Goal: Information Seeking & Learning: Learn about a topic

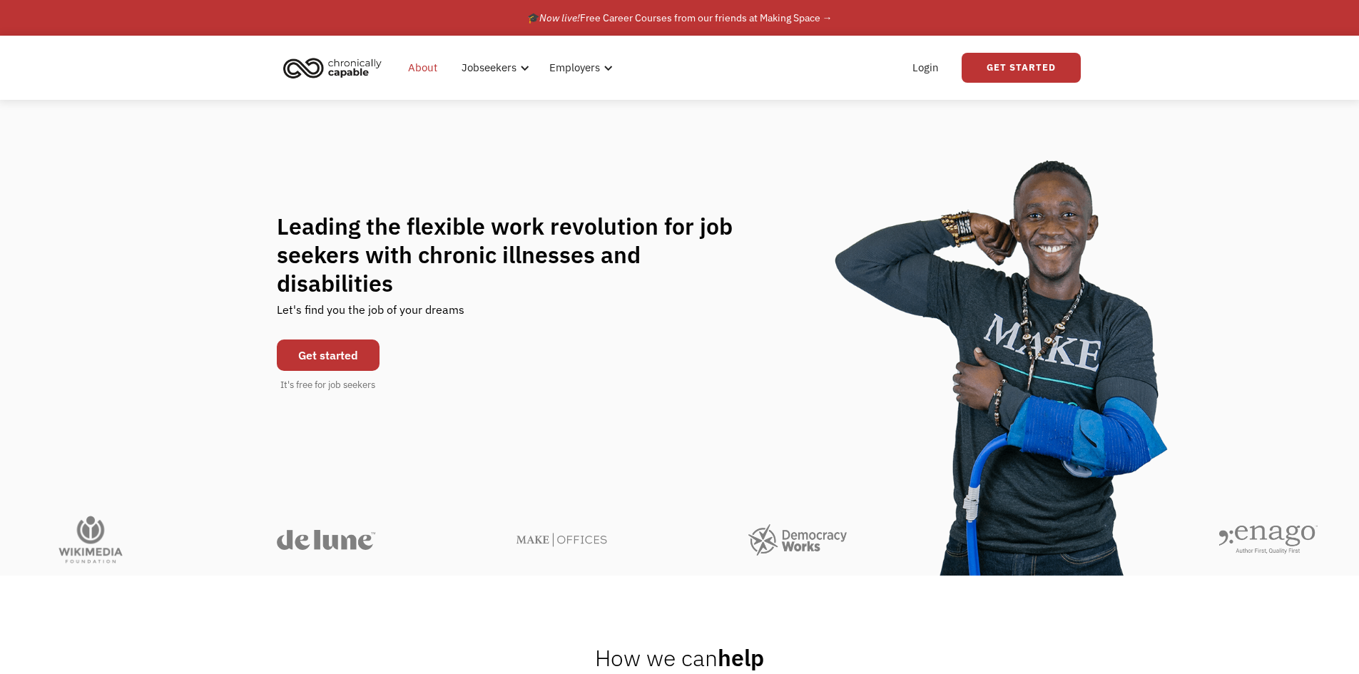
click at [432, 75] on link "About" at bounding box center [422, 68] width 46 height 46
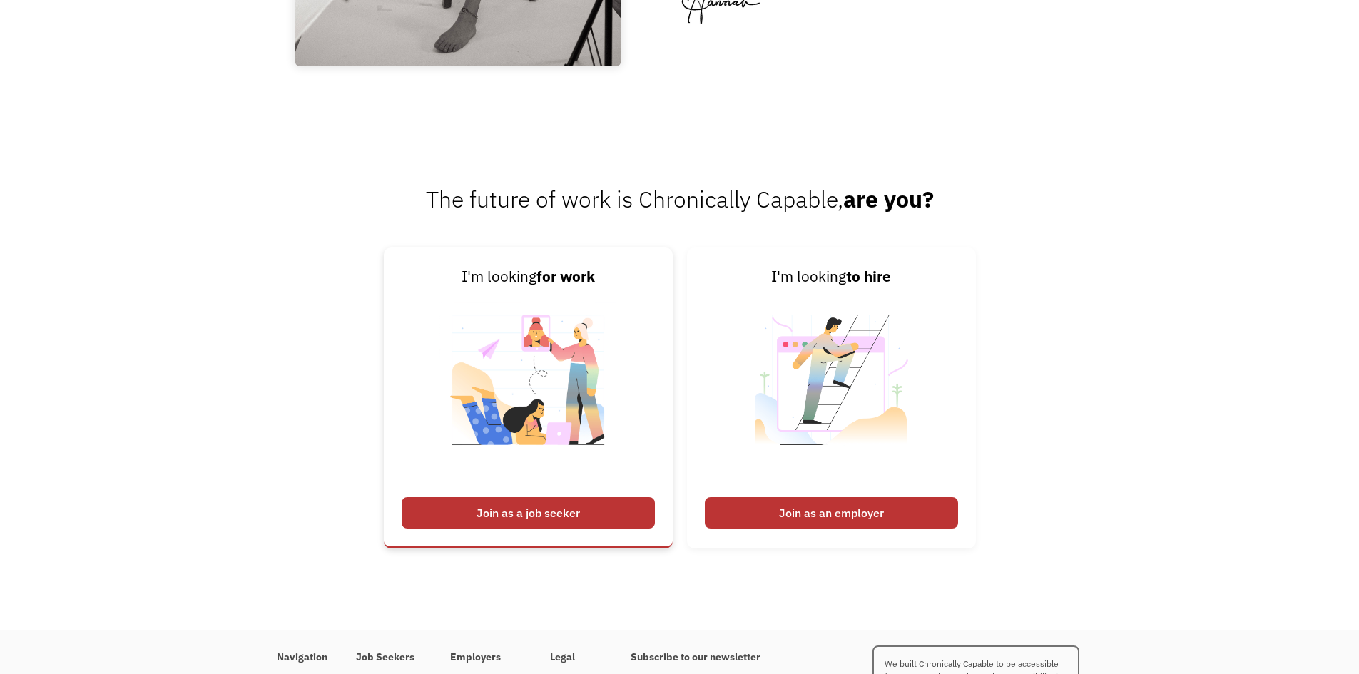
scroll to position [2226, 0]
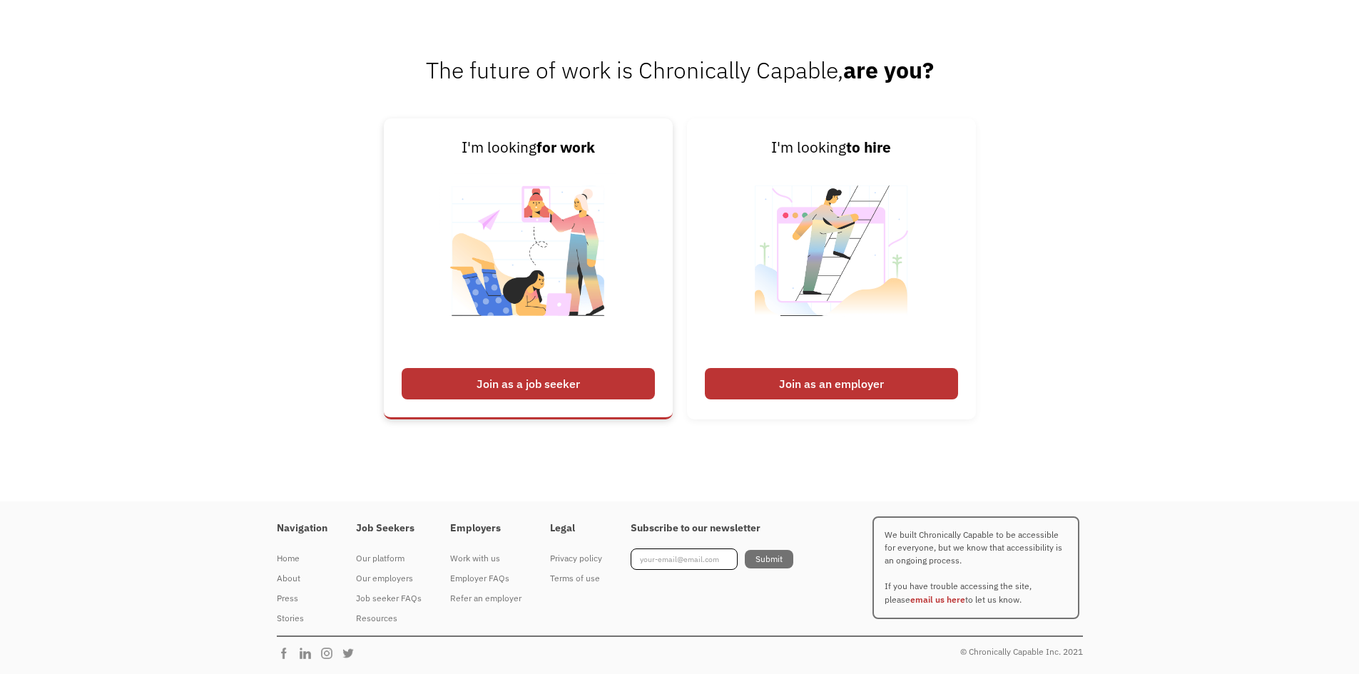
click at [455, 379] on div "Join as a job seeker" at bounding box center [528, 383] width 253 height 31
click at [532, 382] on div "Join as a job seeker" at bounding box center [528, 383] width 253 height 31
click at [552, 372] on div "Join as a job seeker" at bounding box center [528, 383] width 253 height 31
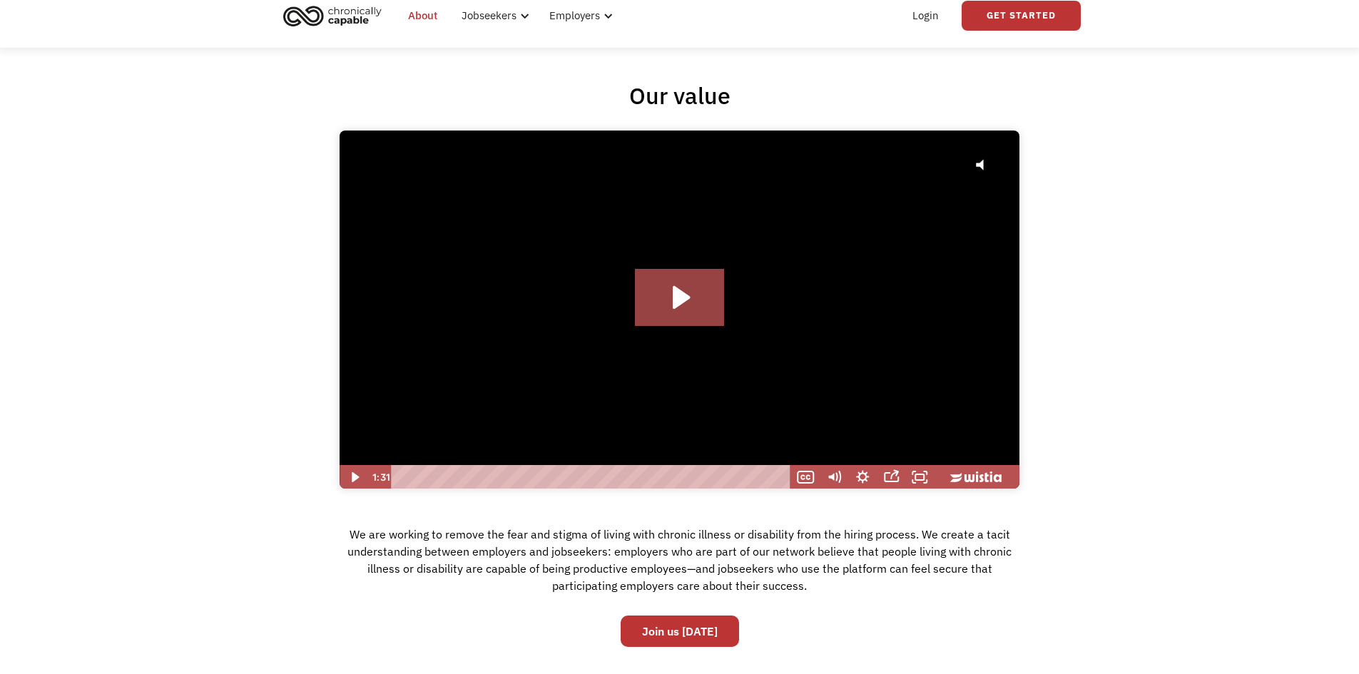
scroll to position [0, 0]
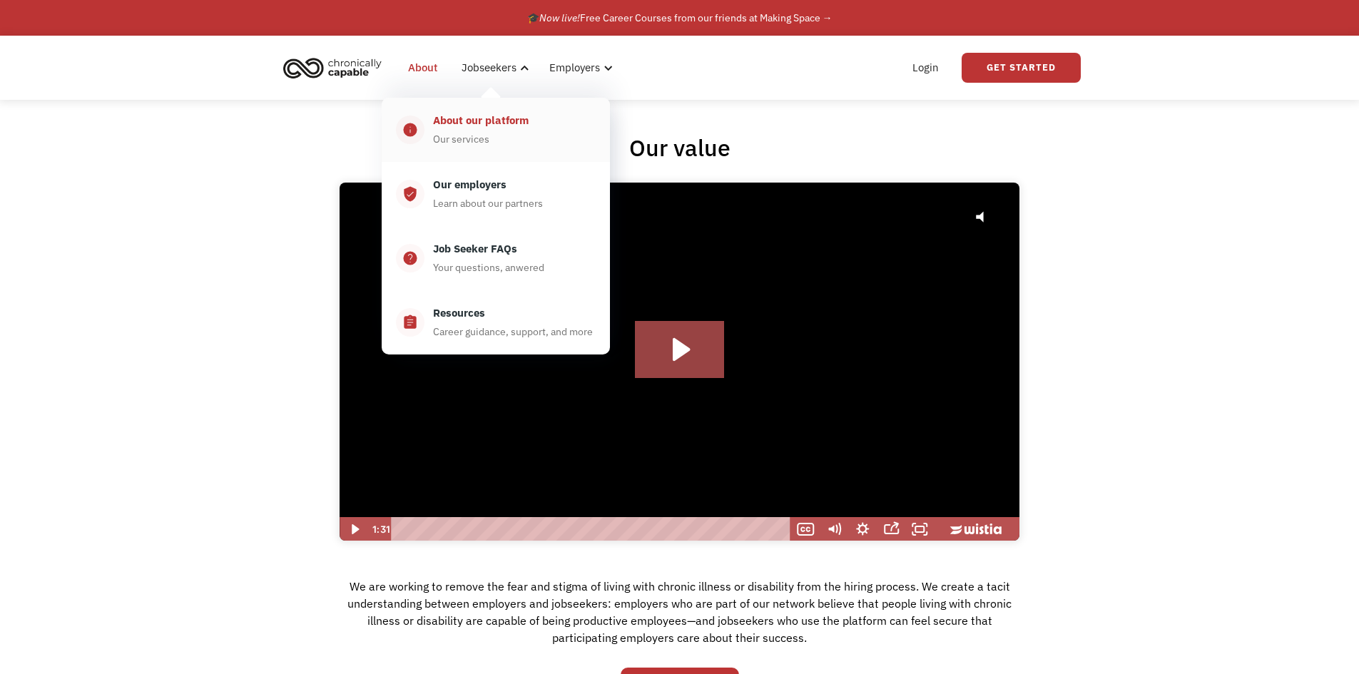
click at [490, 136] on div "About our platform Our services" at bounding box center [509, 130] width 171 height 36
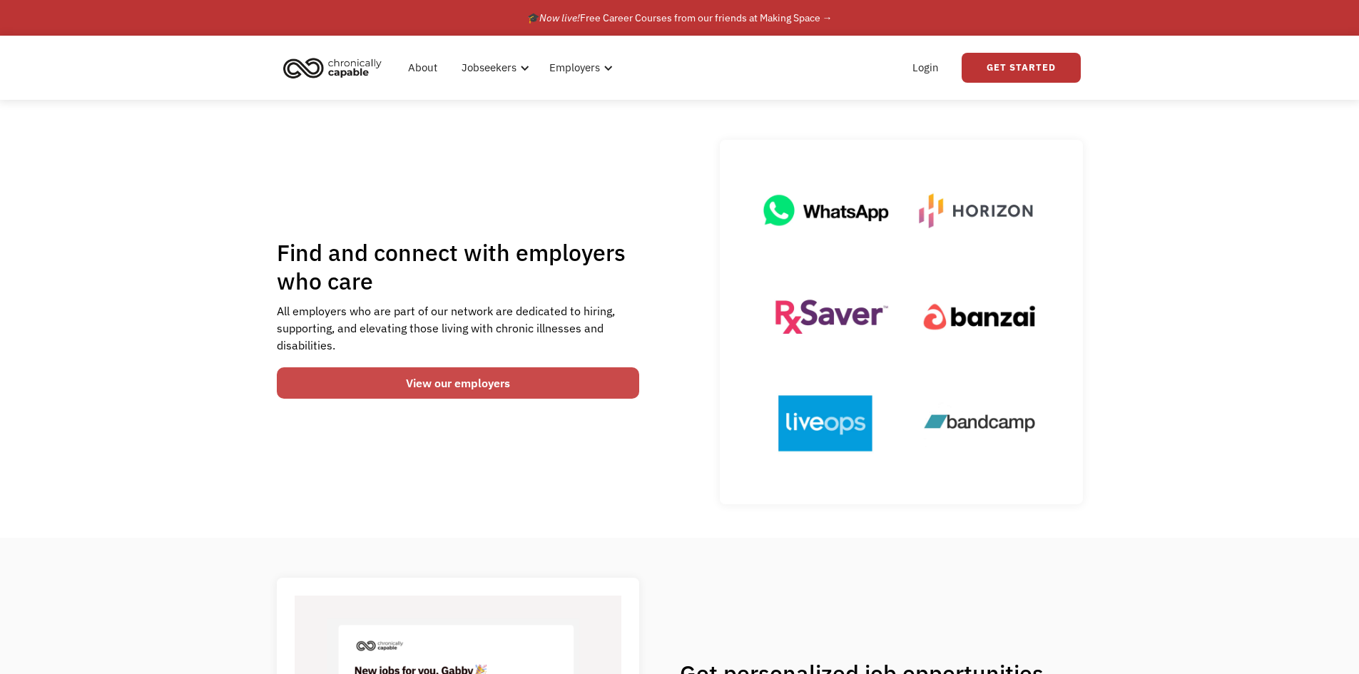
click at [512, 375] on link "View our employers" at bounding box center [458, 382] width 363 height 31
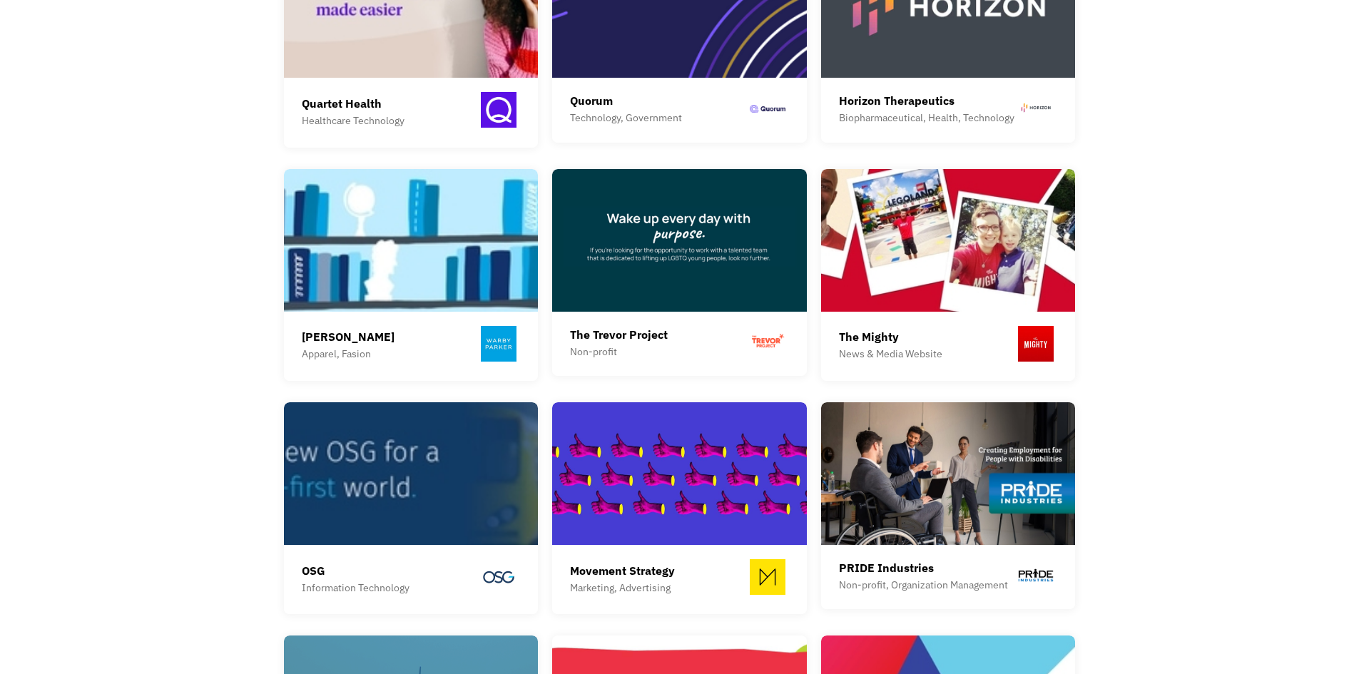
scroll to position [1213, 0]
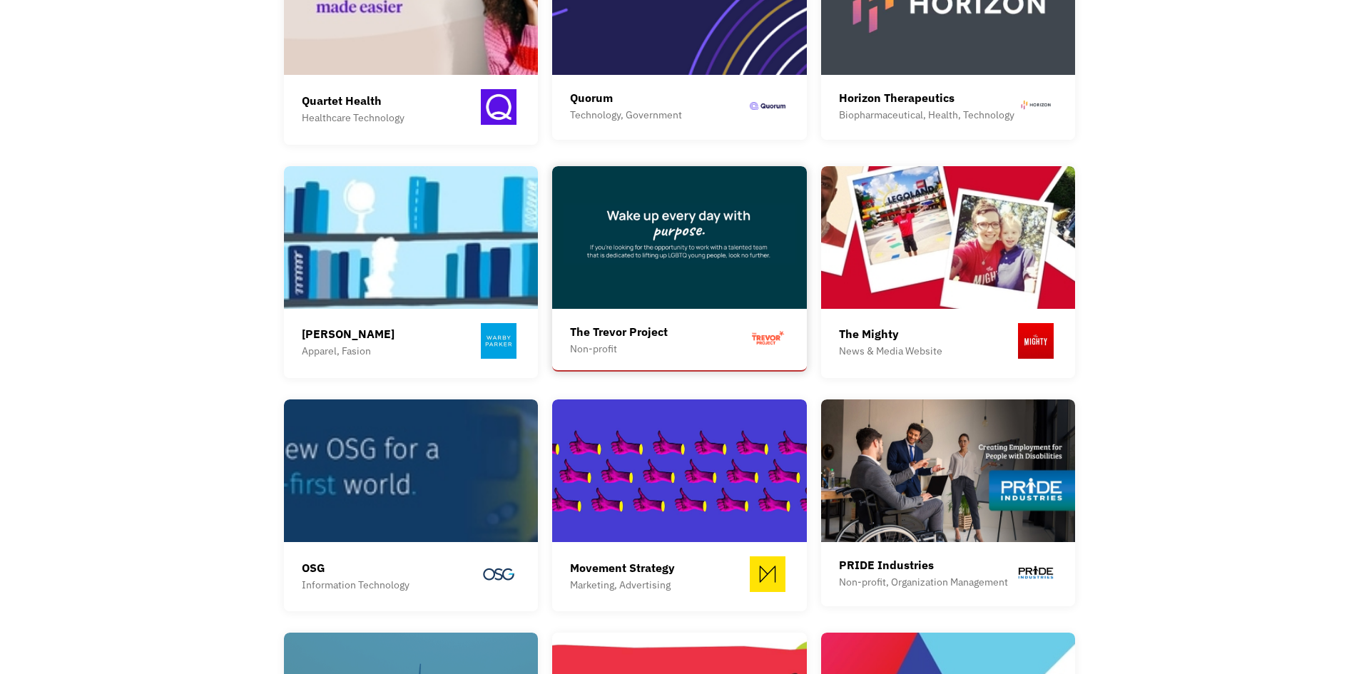
click at [644, 288] on img at bounding box center [679, 237] width 255 height 143
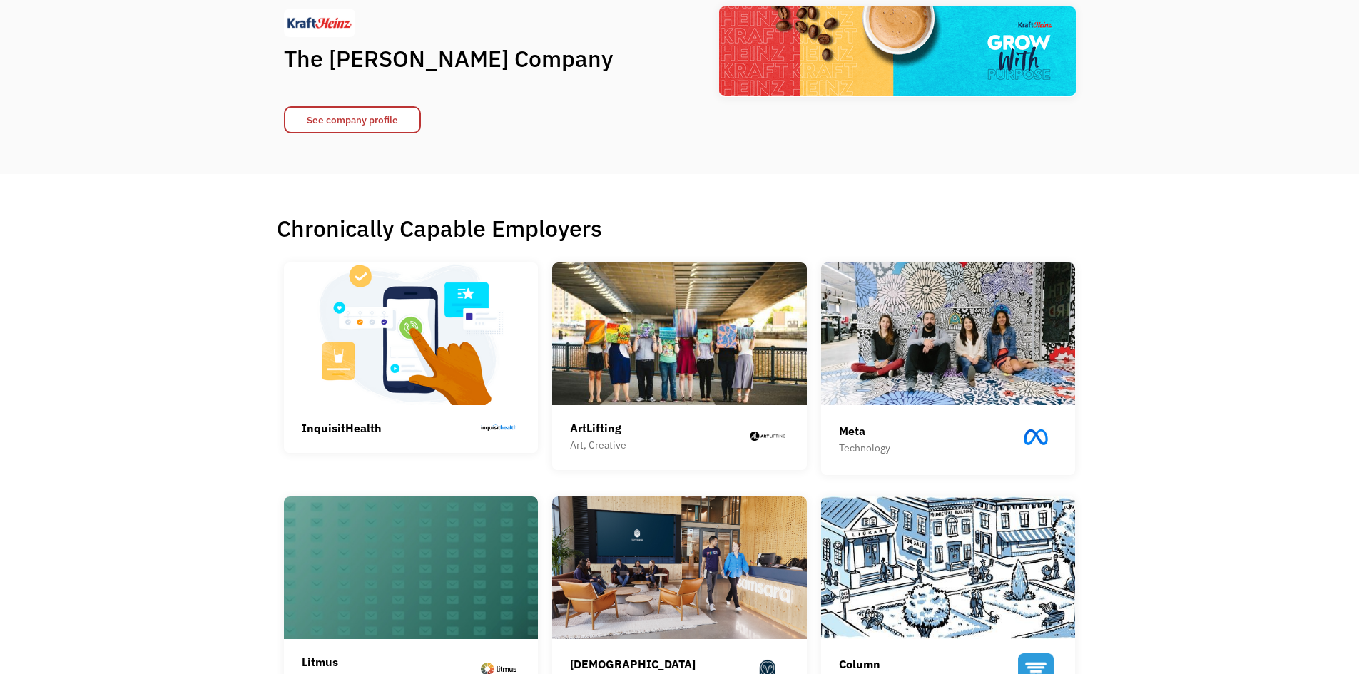
scroll to position [0, 0]
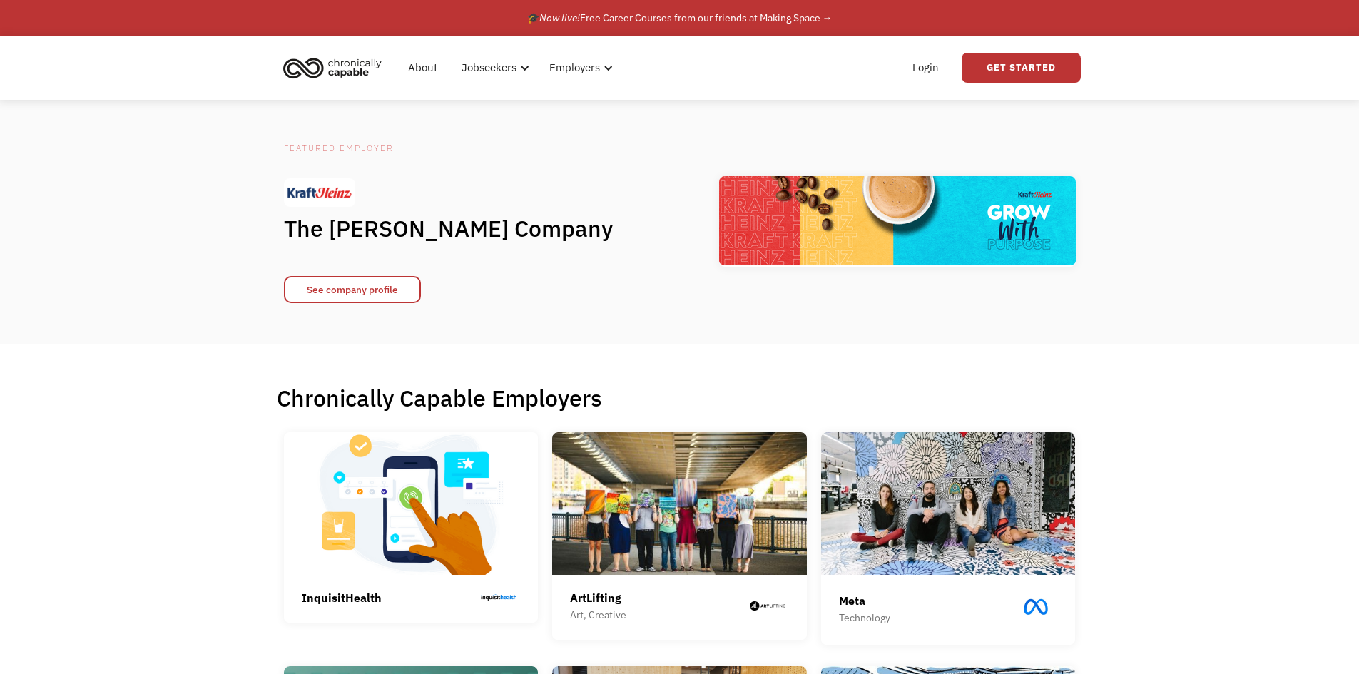
click at [352, 69] on img "home" at bounding box center [332, 67] width 107 height 31
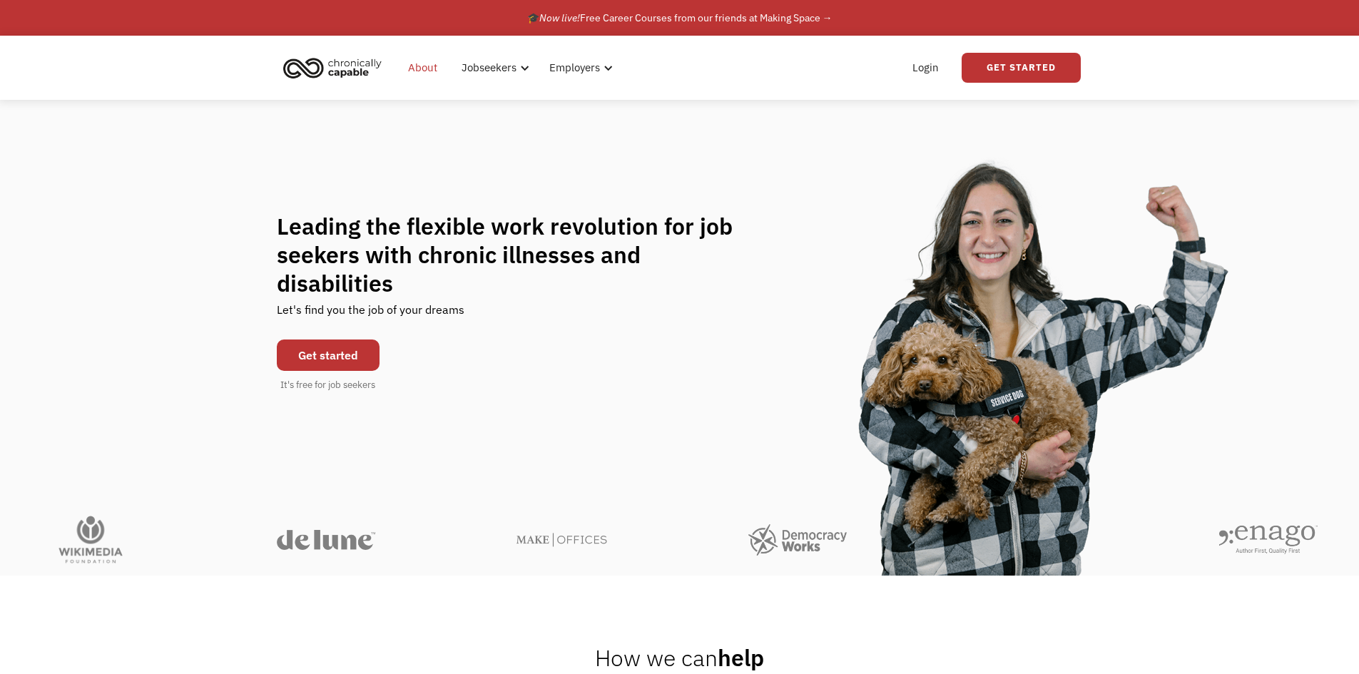
click at [432, 68] on link "About" at bounding box center [422, 68] width 46 height 46
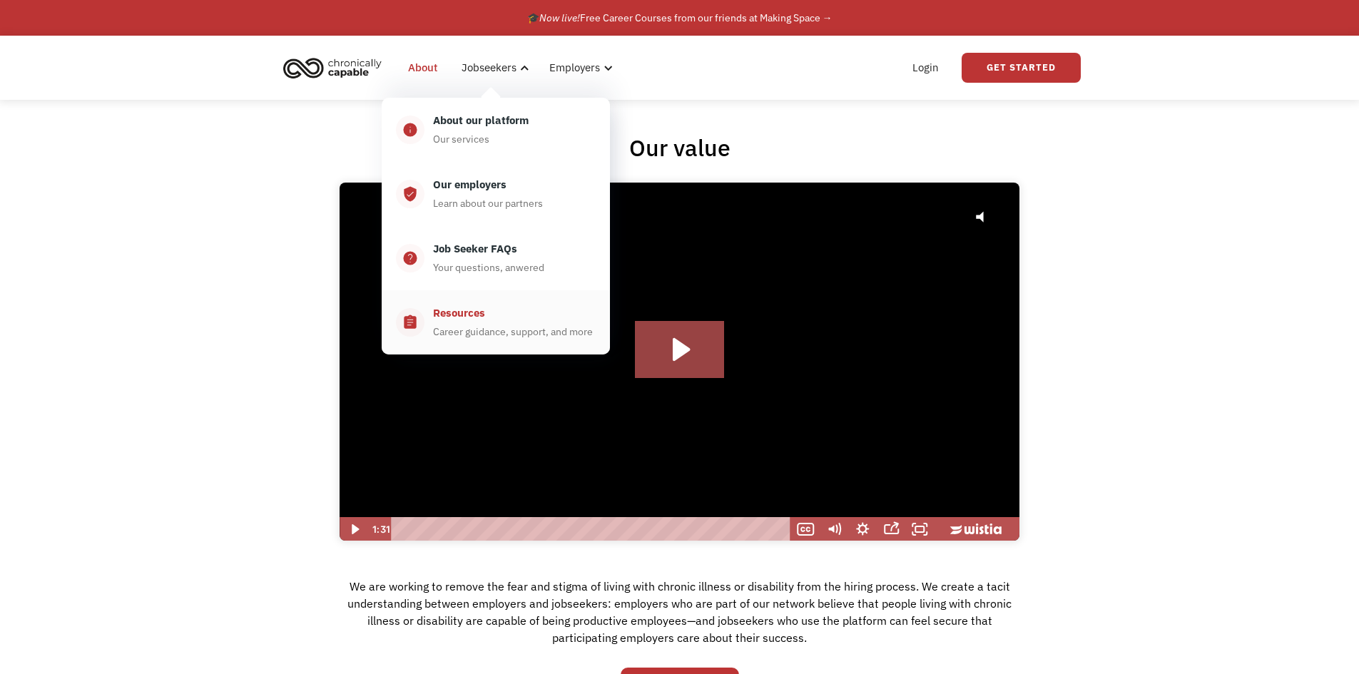
click at [490, 324] on div "Career guidance, support, and more" at bounding box center [513, 331] width 160 height 17
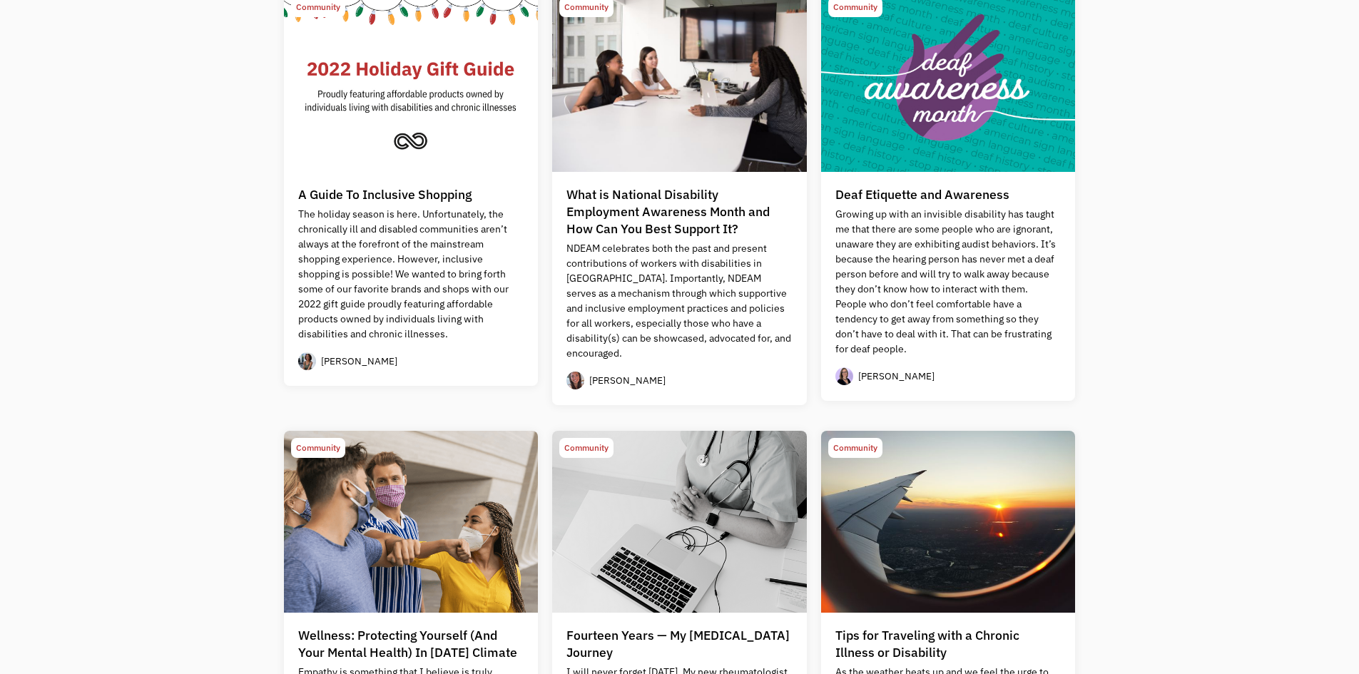
scroll to position [785, 0]
